Goal: Communication & Community: Connect with others

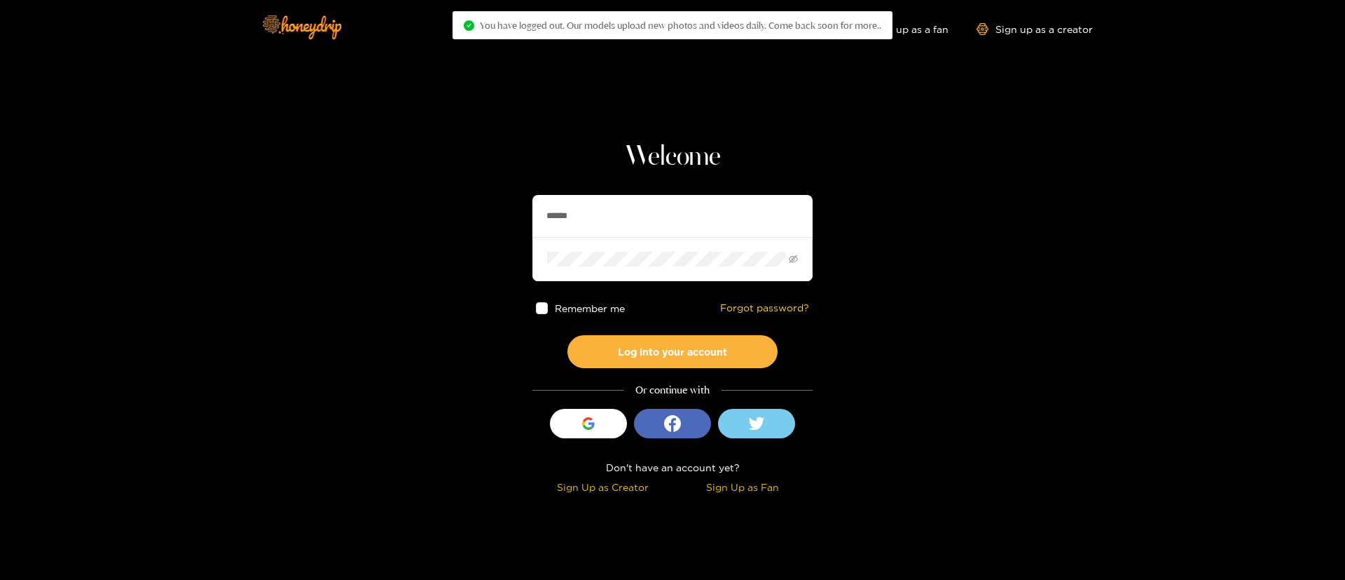
click at [768, 209] on input "******" at bounding box center [673, 216] width 280 height 42
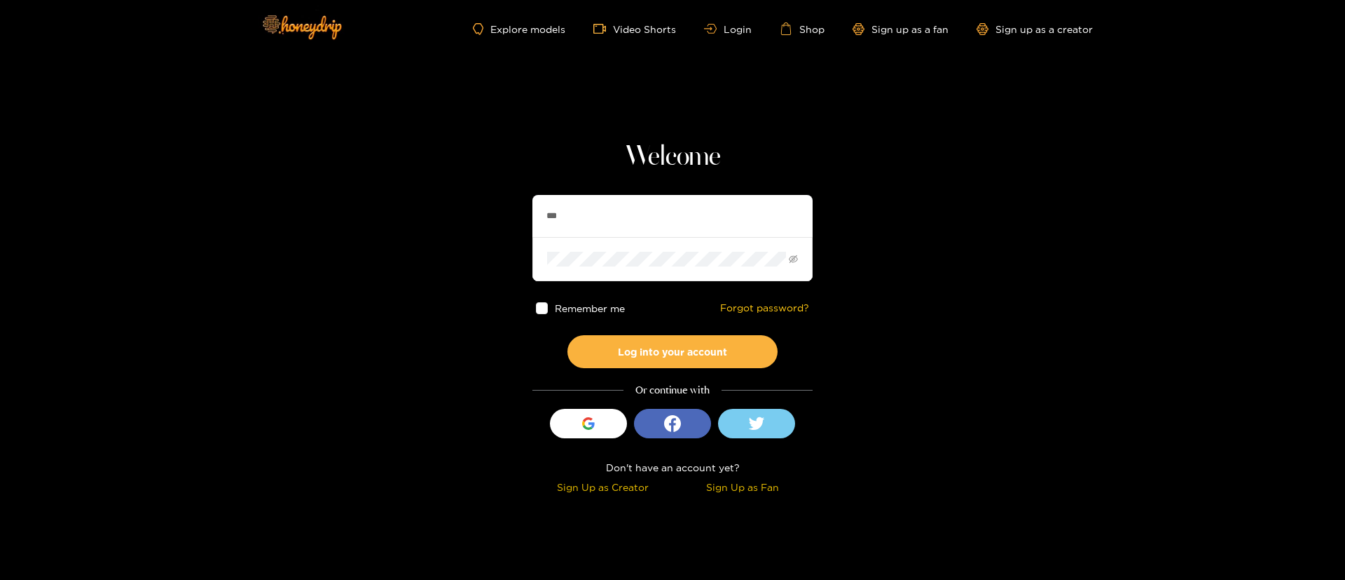
type input "**********"
click at [727, 348] on button "Log into your account" at bounding box center [673, 351] width 210 height 33
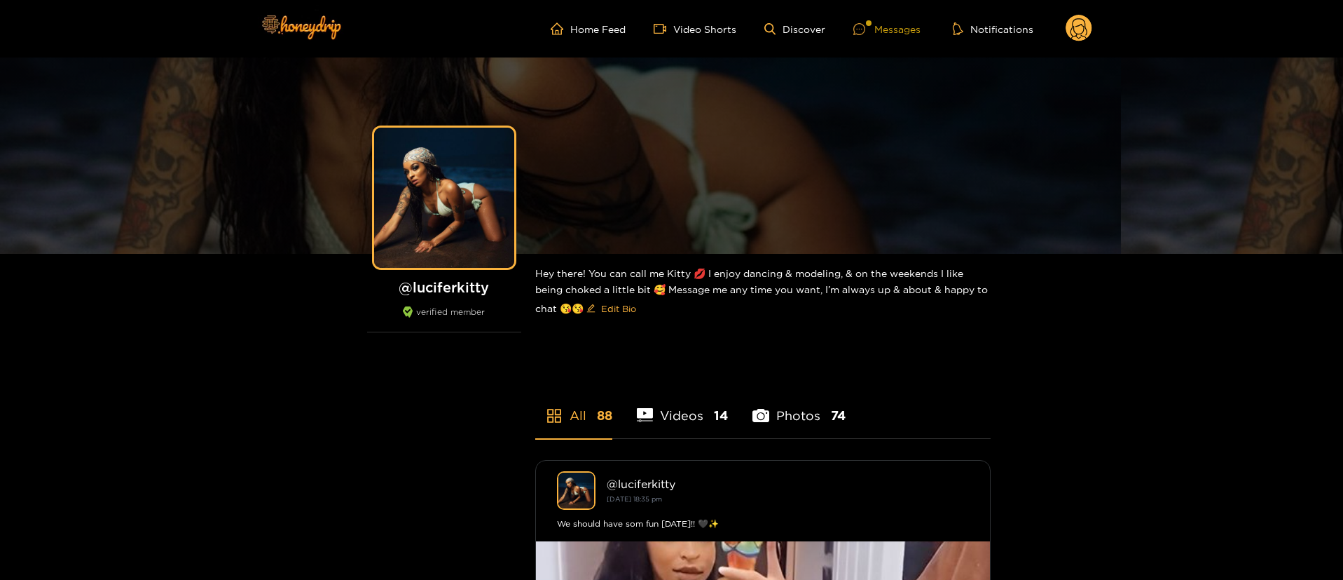
click at [917, 32] on div "Messages" at bounding box center [887, 29] width 67 height 16
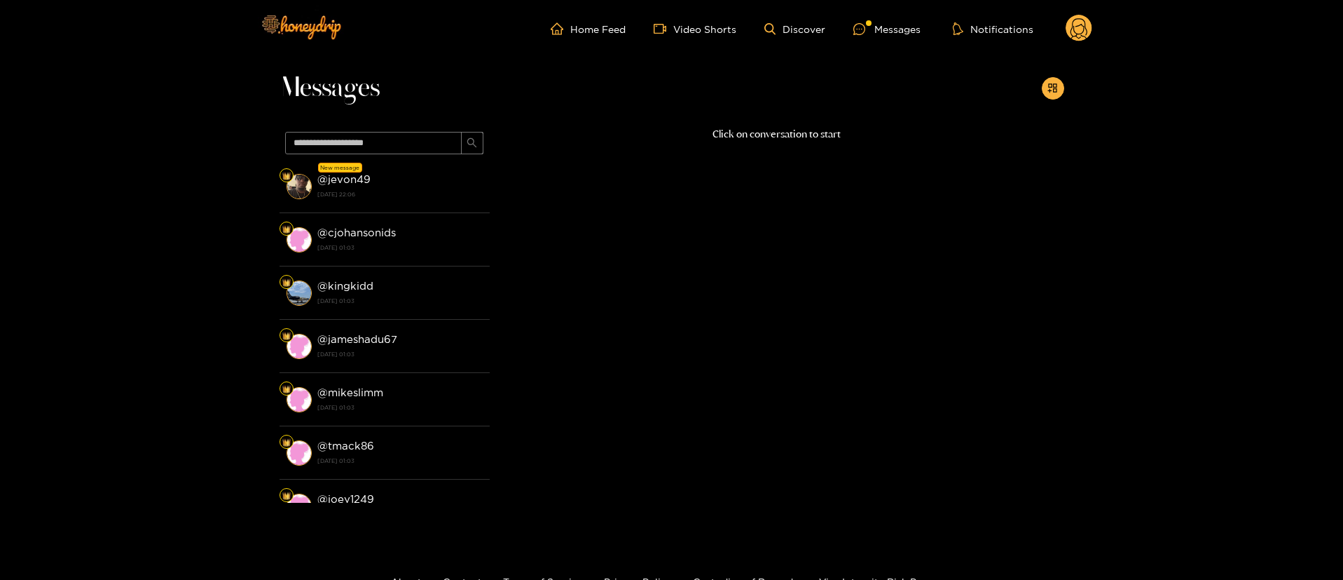
click at [418, 178] on div "@ jevon49 [DATE] 22:06" at bounding box center [399, 186] width 165 height 32
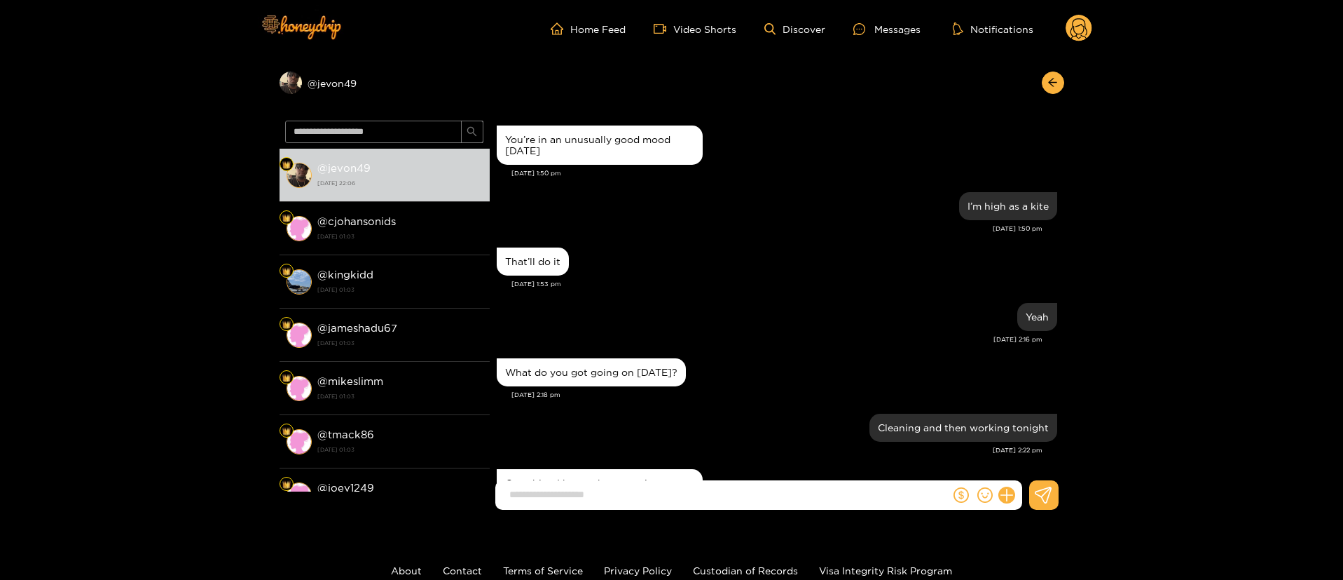
scroll to position [1099, 0]
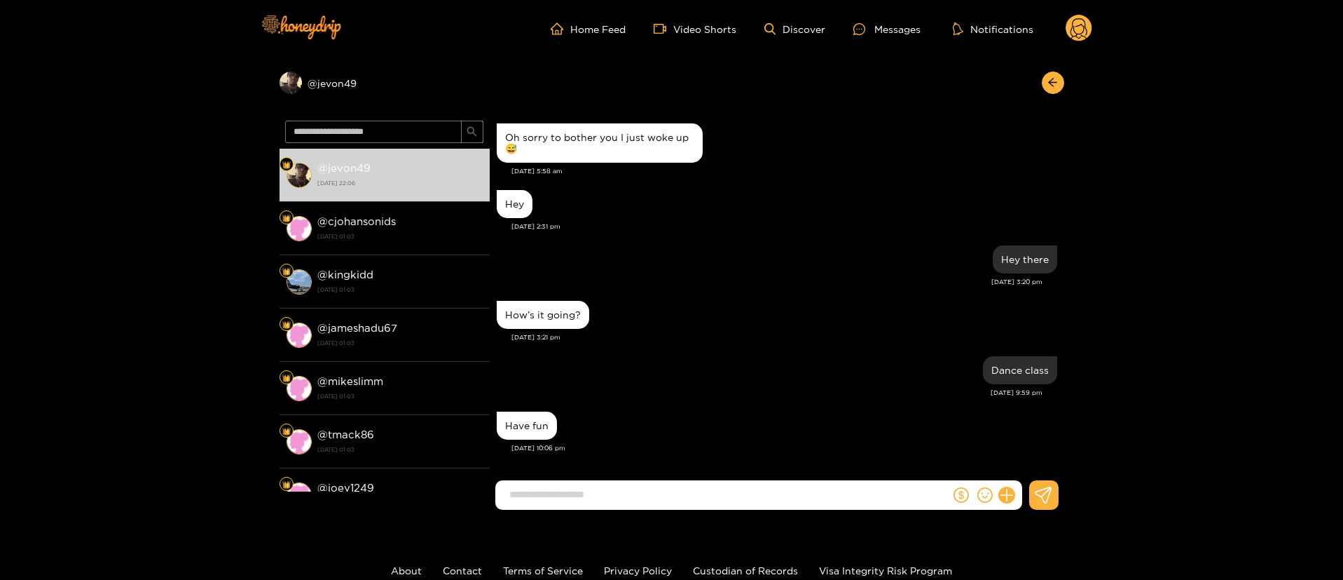
click at [1079, 34] on circle at bounding box center [1079, 28] width 27 height 27
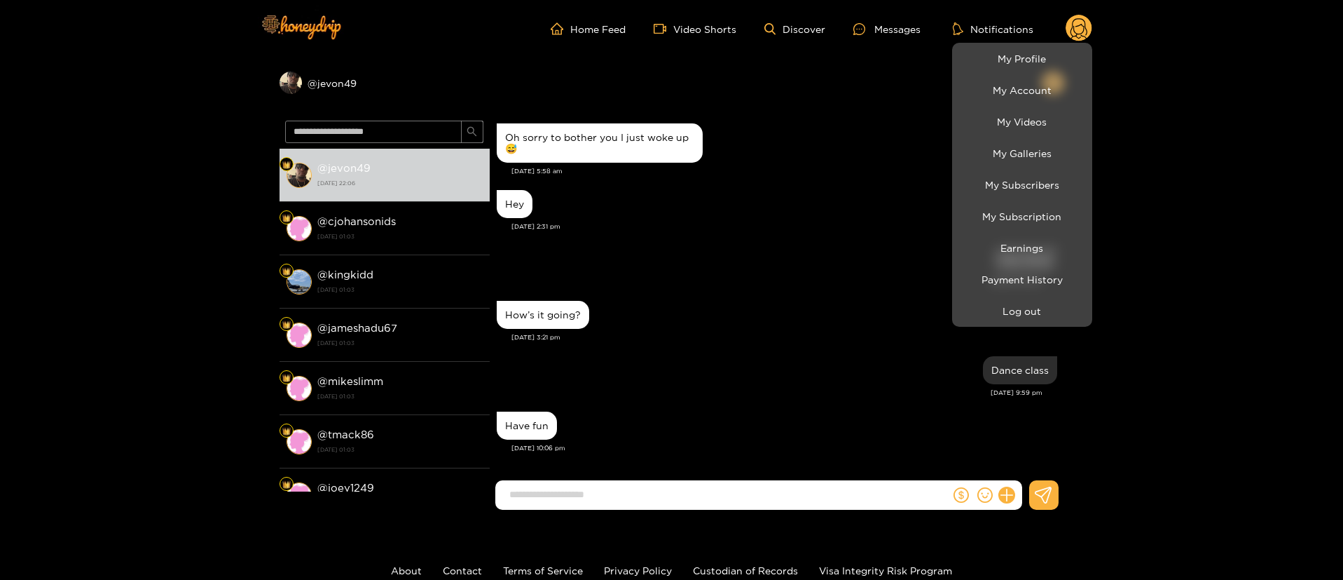
click at [729, 318] on div at bounding box center [671, 290] width 1343 height 580
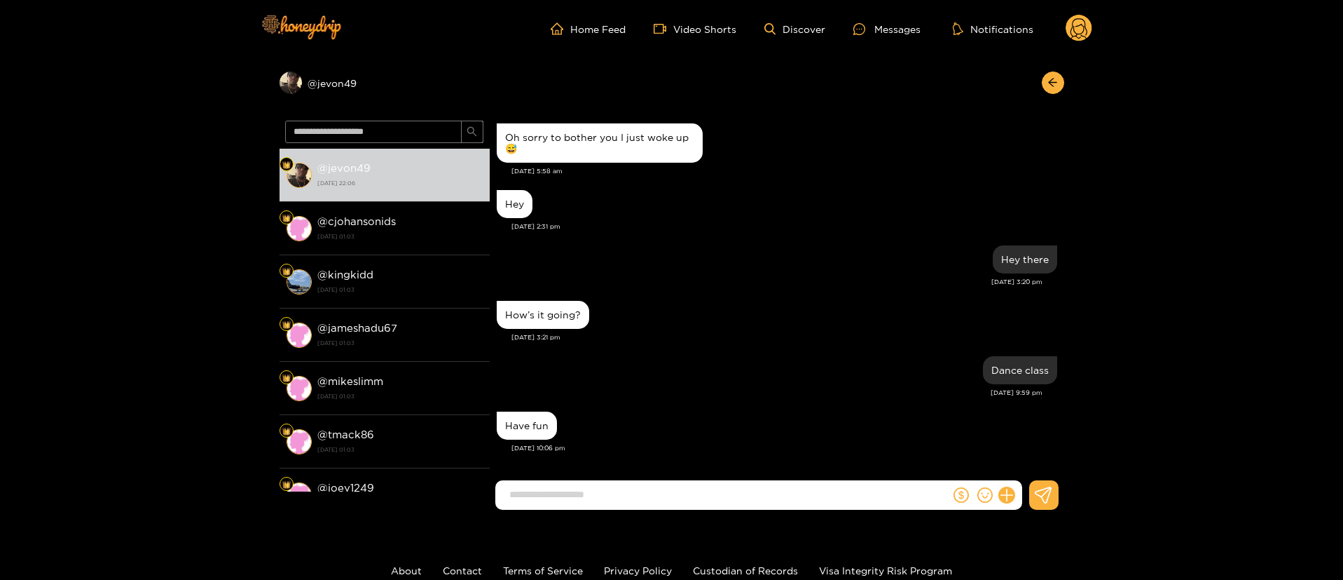
click at [729, 318] on div "How’s it going?" at bounding box center [777, 314] width 561 height 35
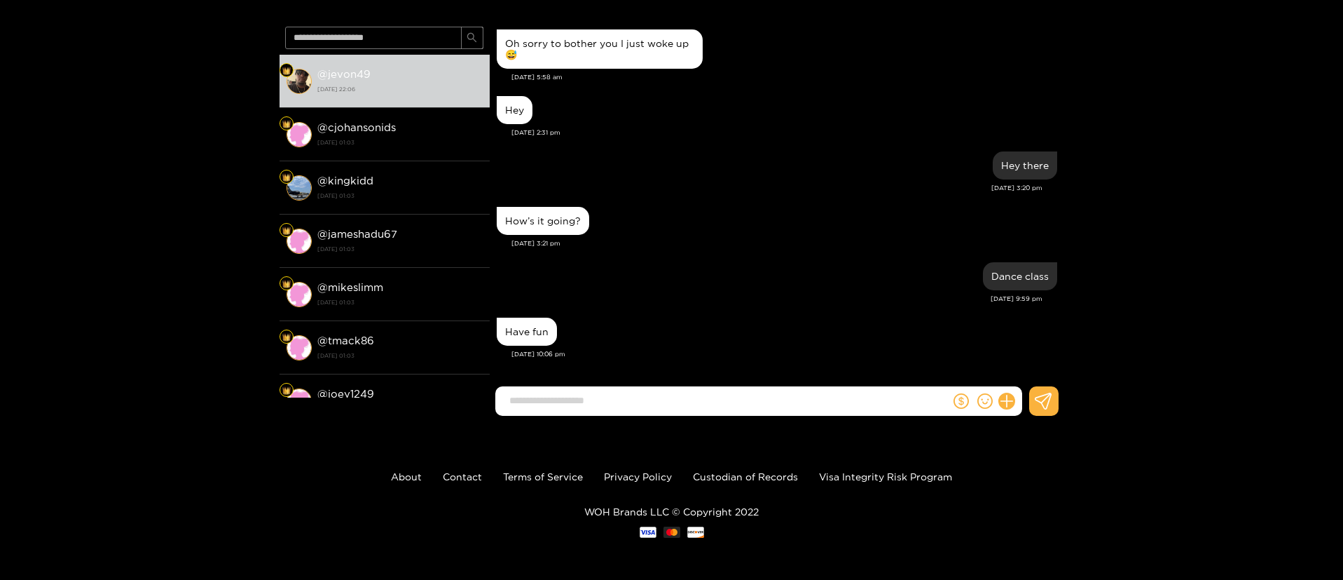
click at [1259, 114] on div "Preview @ jevon49 @ jevon49 [DATE] 22:06 @ cjohansonids [DATE] 01:03 @ kingkidd…" at bounding box center [671, 195] width 1343 height 463
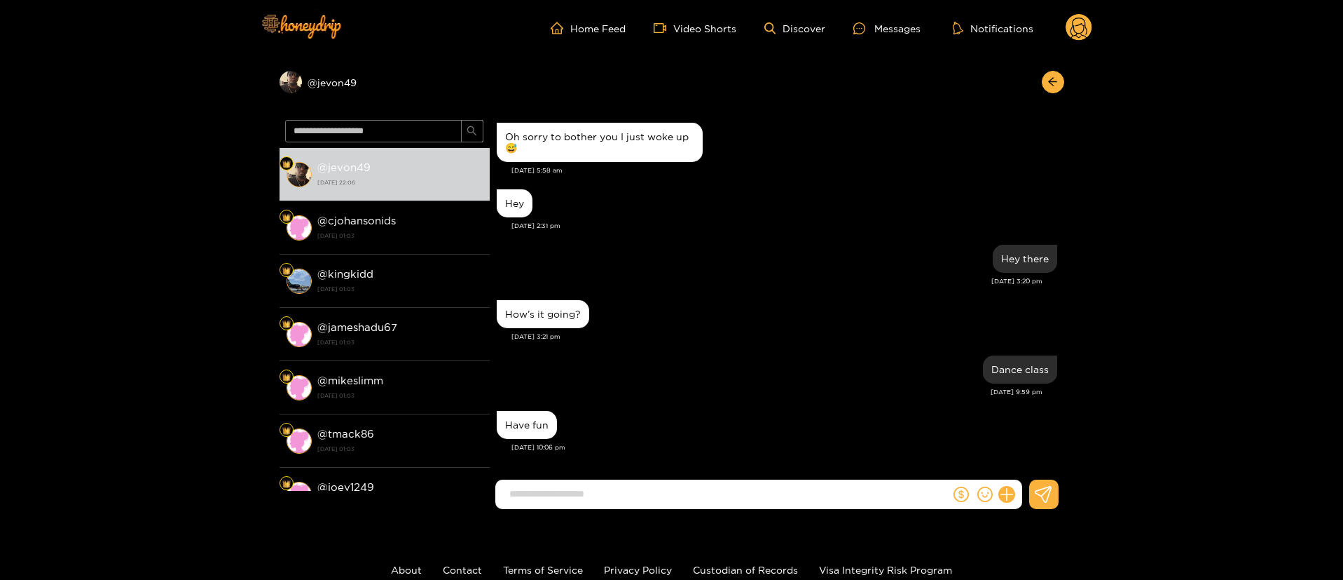
scroll to position [0, 0]
click at [1074, 36] on icon at bounding box center [1079, 30] width 17 height 25
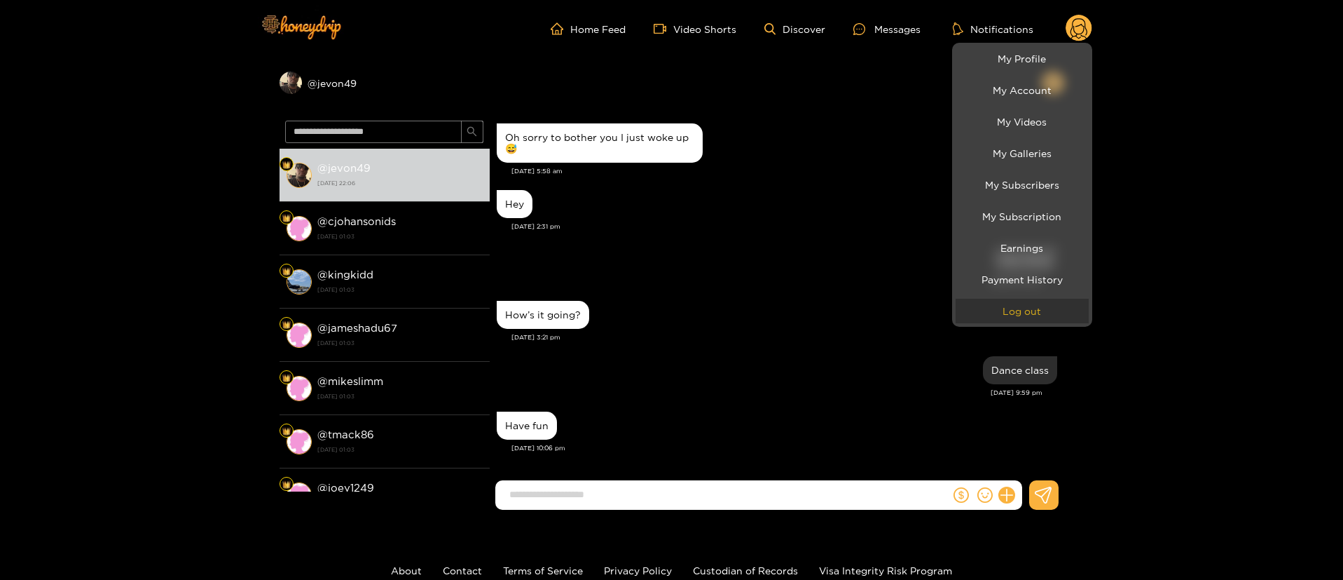
click at [1023, 320] on button "Log out" at bounding box center [1022, 311] width 133 height 25
